Goal: Information Seeking & Learning: Find specific fact

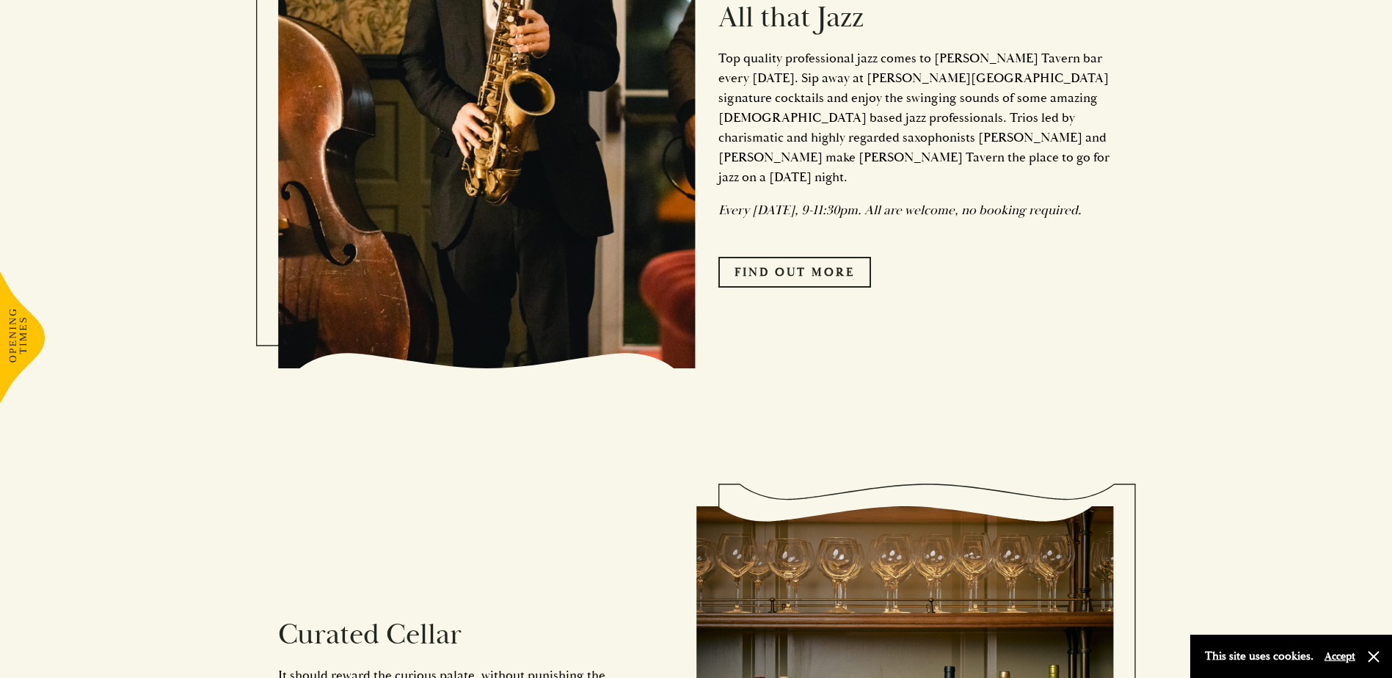
scroll to position [1834, 0]
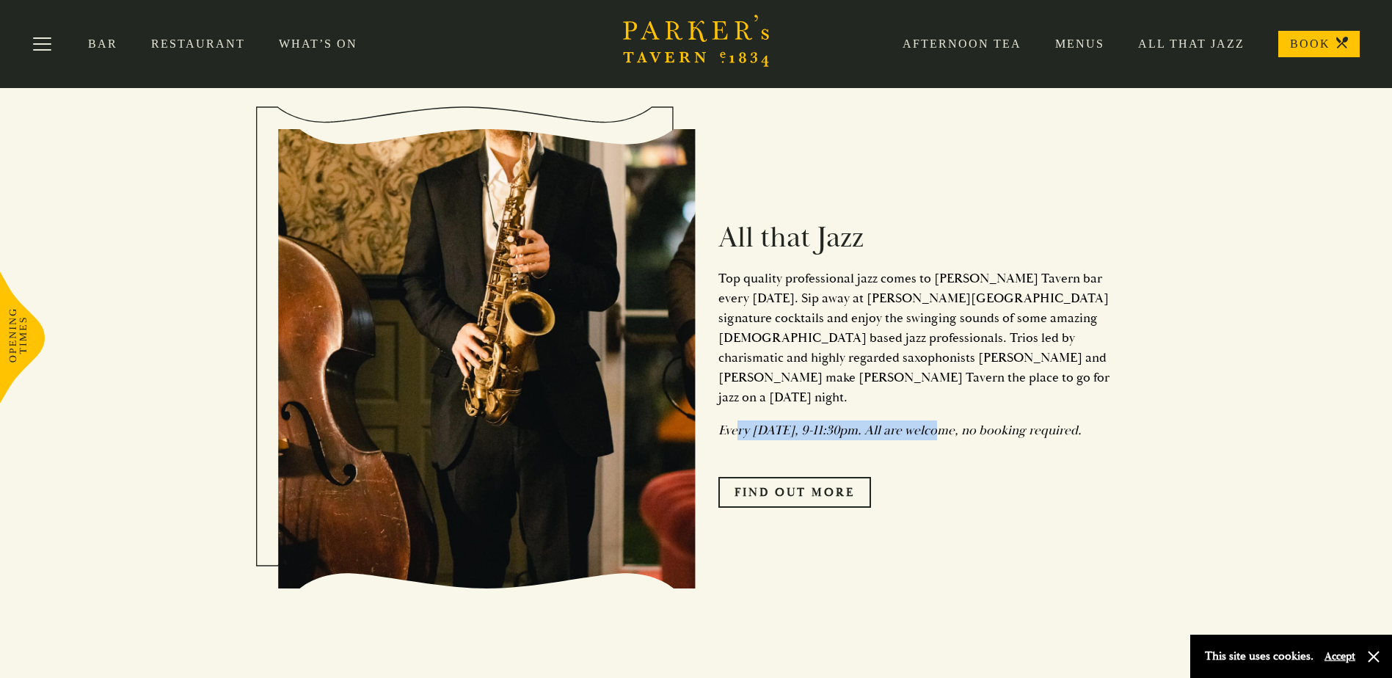
drag, startPoint x: 737, startPoint y: 414, endPoint x: 924, endPoint y: 424, distance: 186.6
click at [924, 424] on em "Every [DATE], 9-11:30pm. All are welcome, no booking required." at bounding box center [899, 430] width 363 height 17
click at [926, 424] on em "Every [DATE], 9-11:30pm. All are welcome, no booking required." at bounding box center [899, 430] width 363 height 17
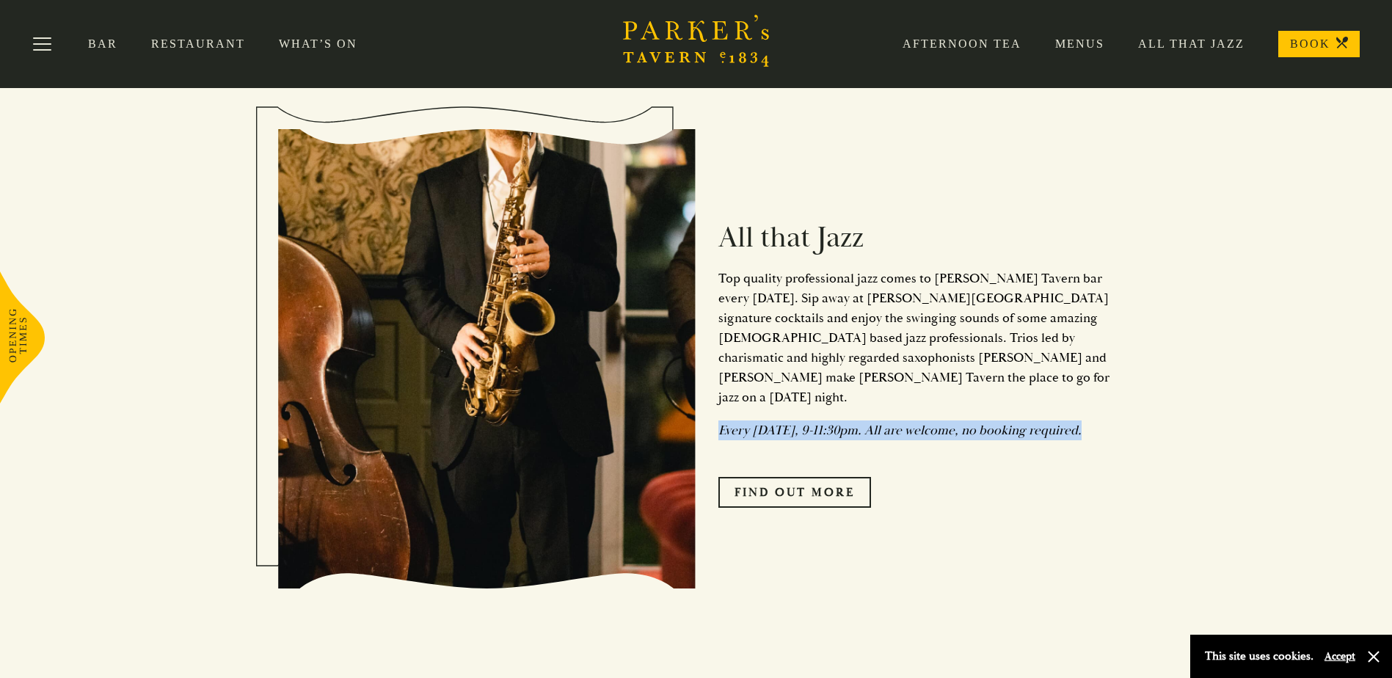
drag, startPoint x: 926, startPoint y: 424, endPoint x: 819, endPoint y: 330, distance: 143.0
click at [980, 425] on em "Every [DATE], 9-11:30pm. All are welcome, no booking required." at bounding box center [899, 430] width 363 height 17
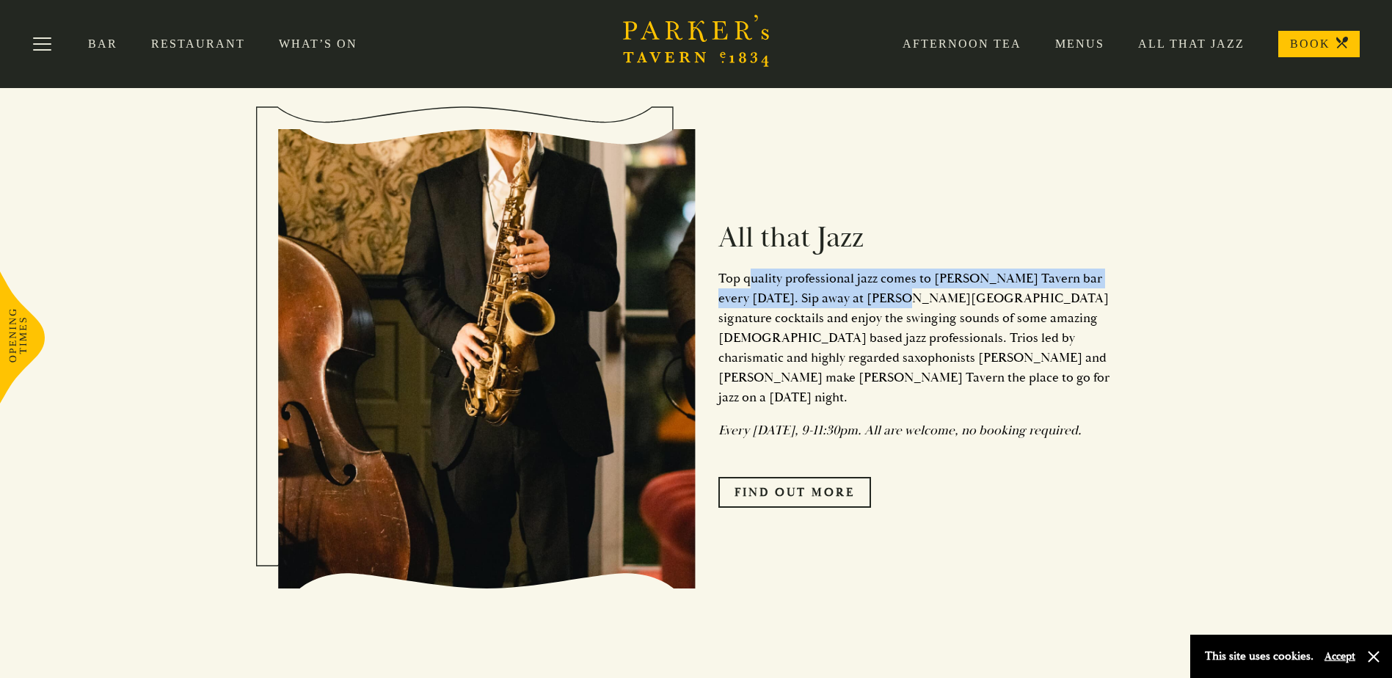
drag, startPoint x: 844, startPoint y: 299, endPoint x: 1028, endPoint y: 301, distance: 184.9
click at [1028, 301] on p "Top quality professional jazz comes to [PERSON_NAME] Tavern bar every [DATE]. S…" at bounding box center [916, 337] width 396 height 139
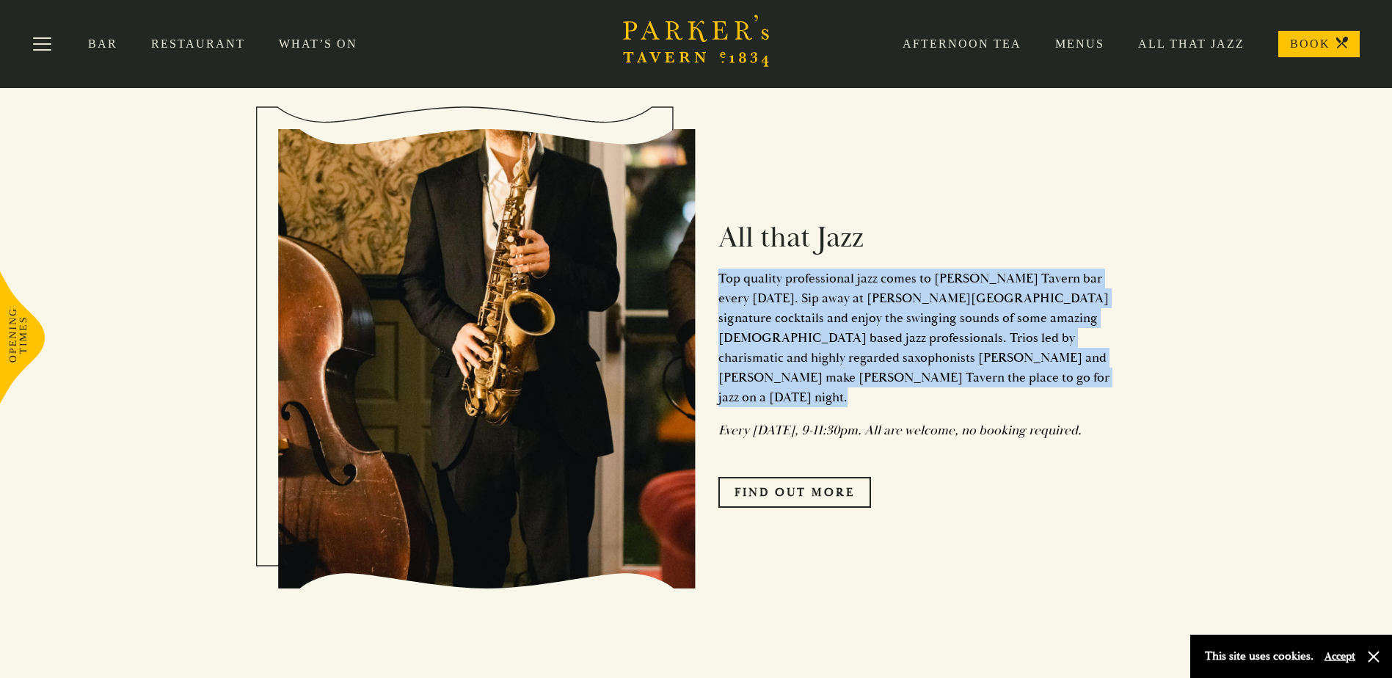
drag, startPoint x: 1034, startPoint y: 301, endPoint x: 1050, endPoint y: 299, distance: 16.9
click at [1050, 299] on p "Top quality professional jazz comes to [PERSON_NAME] Tavern bar every [DATE]. S…" at bounding box center [916, 337] width 396 height 139
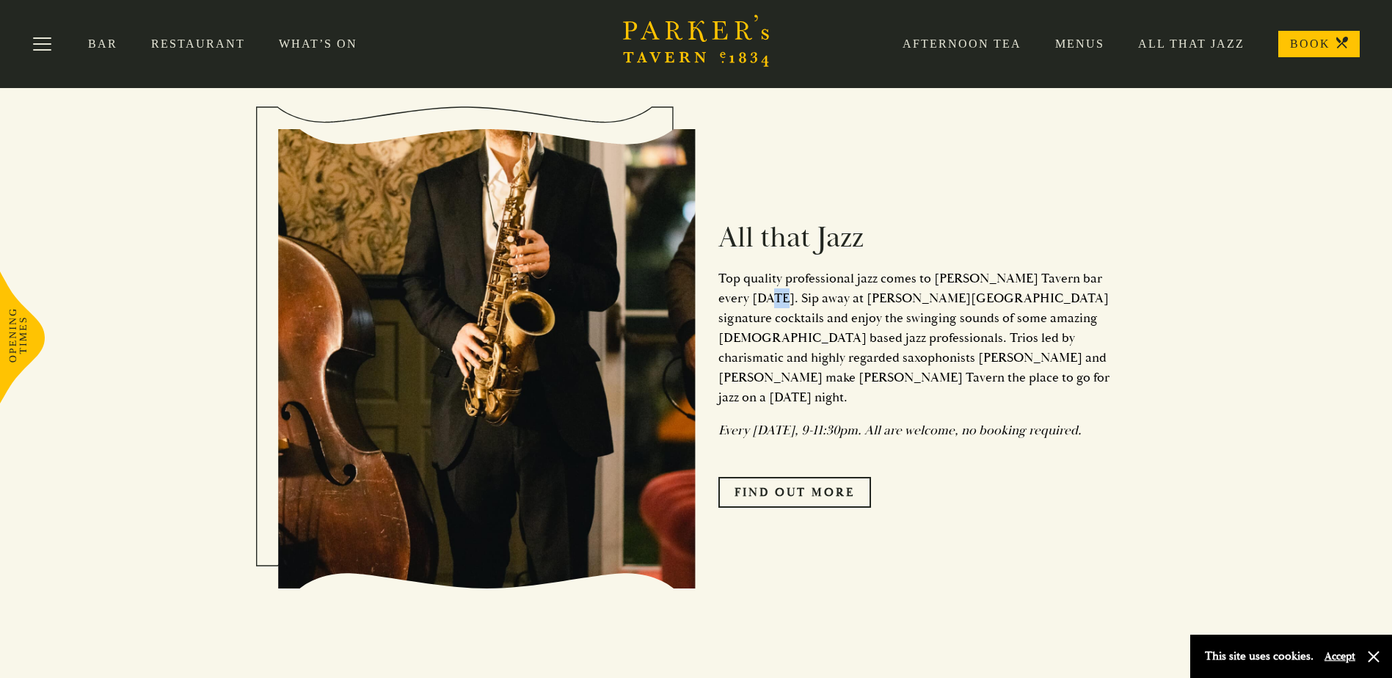
drag, startPoint x: 703, startPoint y: 304, endPoint x: 971, endPoint y: 322, distance: 269.1
click at [970, 322] on div "All that Jazz Top quality professional jazz comes to [PERSON_NAME] Tavern bar e…" at bounding box center [905, 358] width 418 height 445
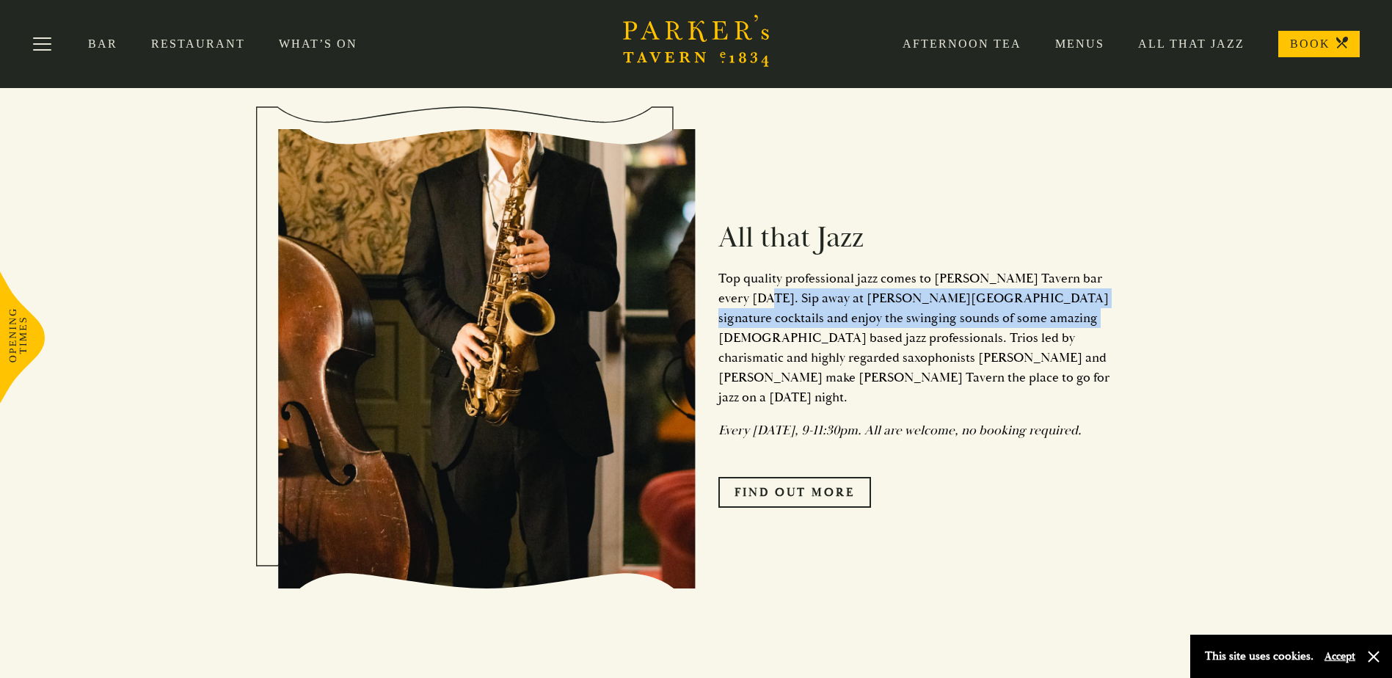
click at [972, 322] on p "Top quality professional jazz comes to [PERSON_NAME] Tavern bar every [DATE]. S…" at bounding box center [916, 337] width 396 height 139
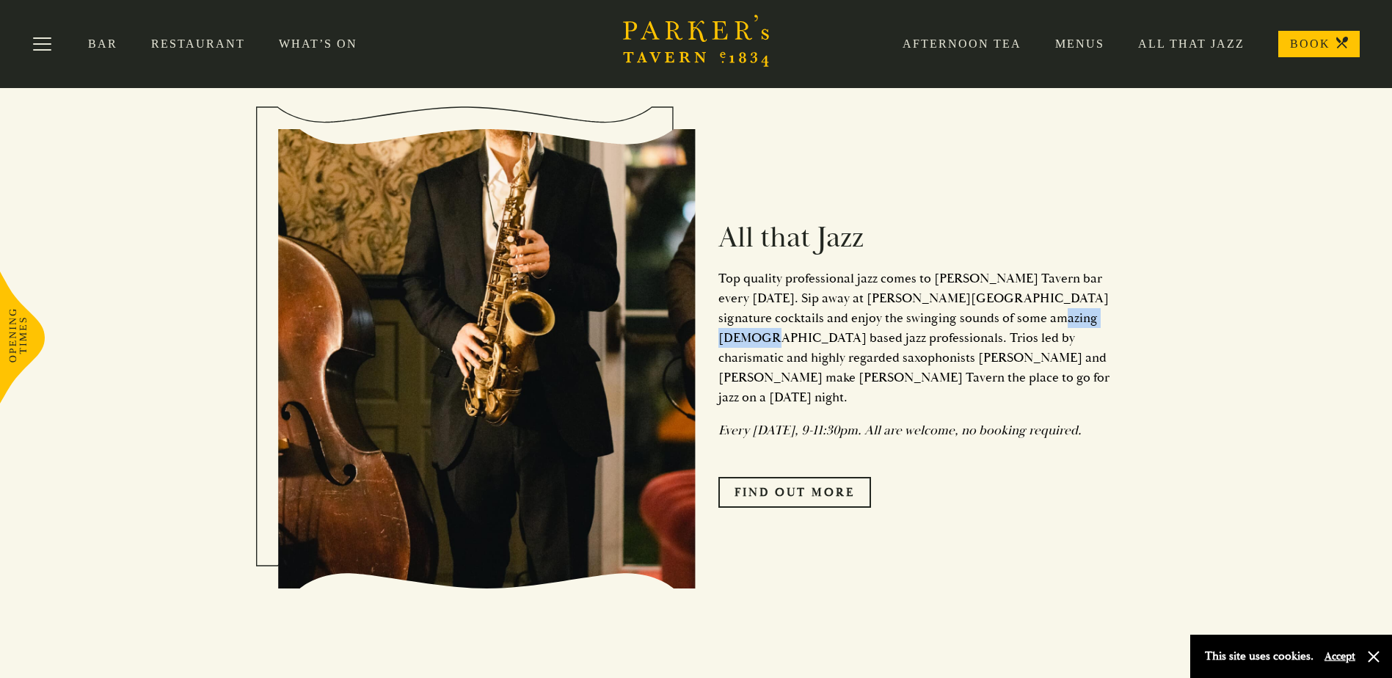
click at [972, 322] on p "Top quality professional jazz comes to [PERSON_NAME] Tavern bar every [DATE]. S…" at bounding box center [916, 337] width 396 height 139
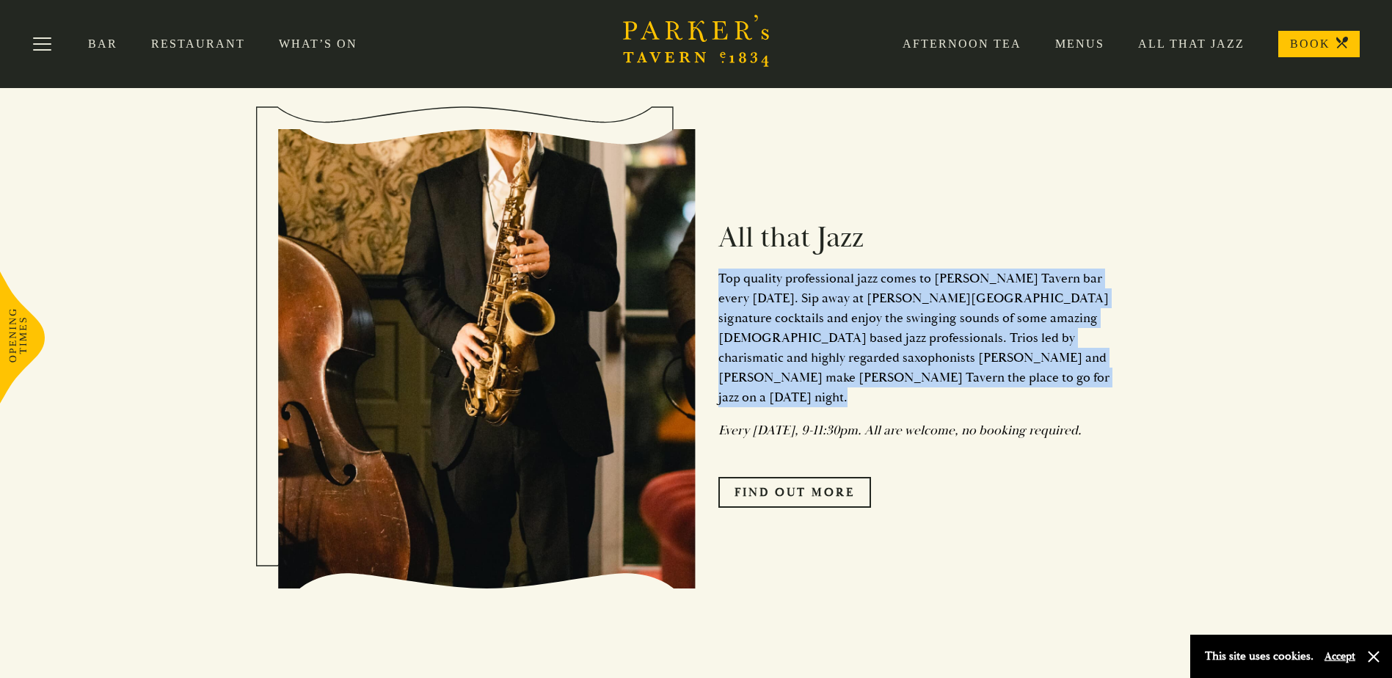
drag, startPoint x: 972, startPoint y: 322, endPoint x: 979, endPoint y: 320, distance: 7.7
click at [988, 321] on p "Top quality professional jazz comes to [PERSON_NAME] Tavern bar every [DATE]. S…" at bounding box center [916, 337] width 396 height 139
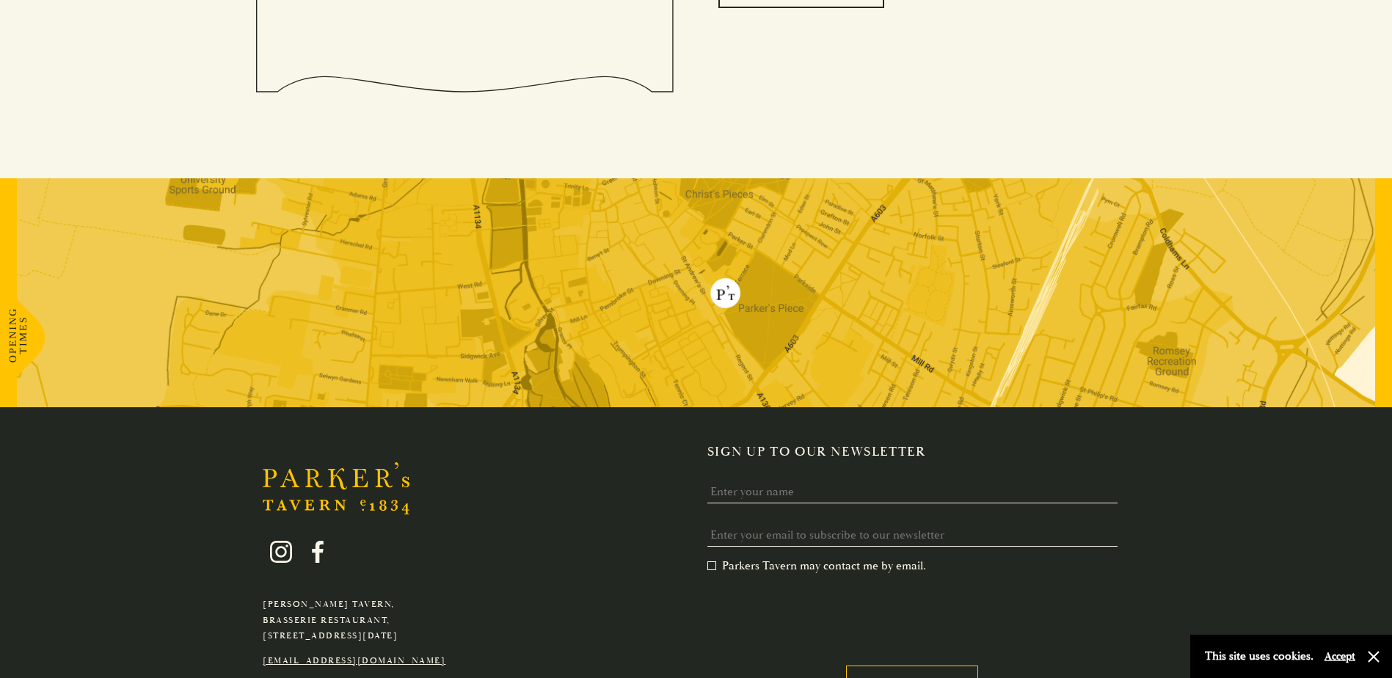
scroll to position [3741, 0]
